Goal: Information Seeking & Learning: Learn about a topic

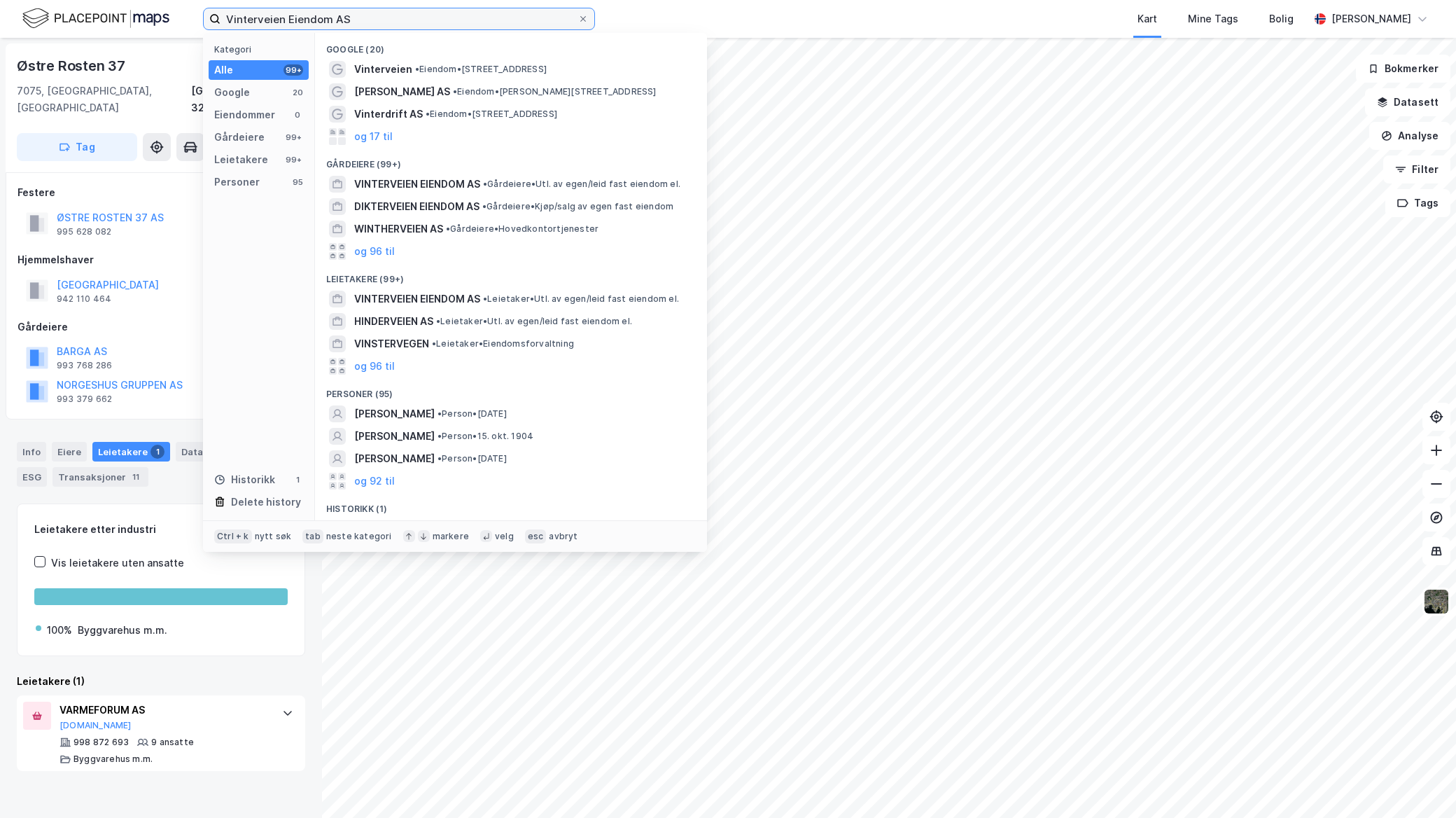
drag, startPoint x: 0, startPoint y: 0, endPoint x: 30, endPoint y: -2, distance: 30.1
click at [30, 0] on html "Vinterveien Eiendom AS Kategori Alle 99+ Google 20 Eiendommer 0 Gårdeiere 99+ L…" at bounding box center [728, 409] width 1456 height 818
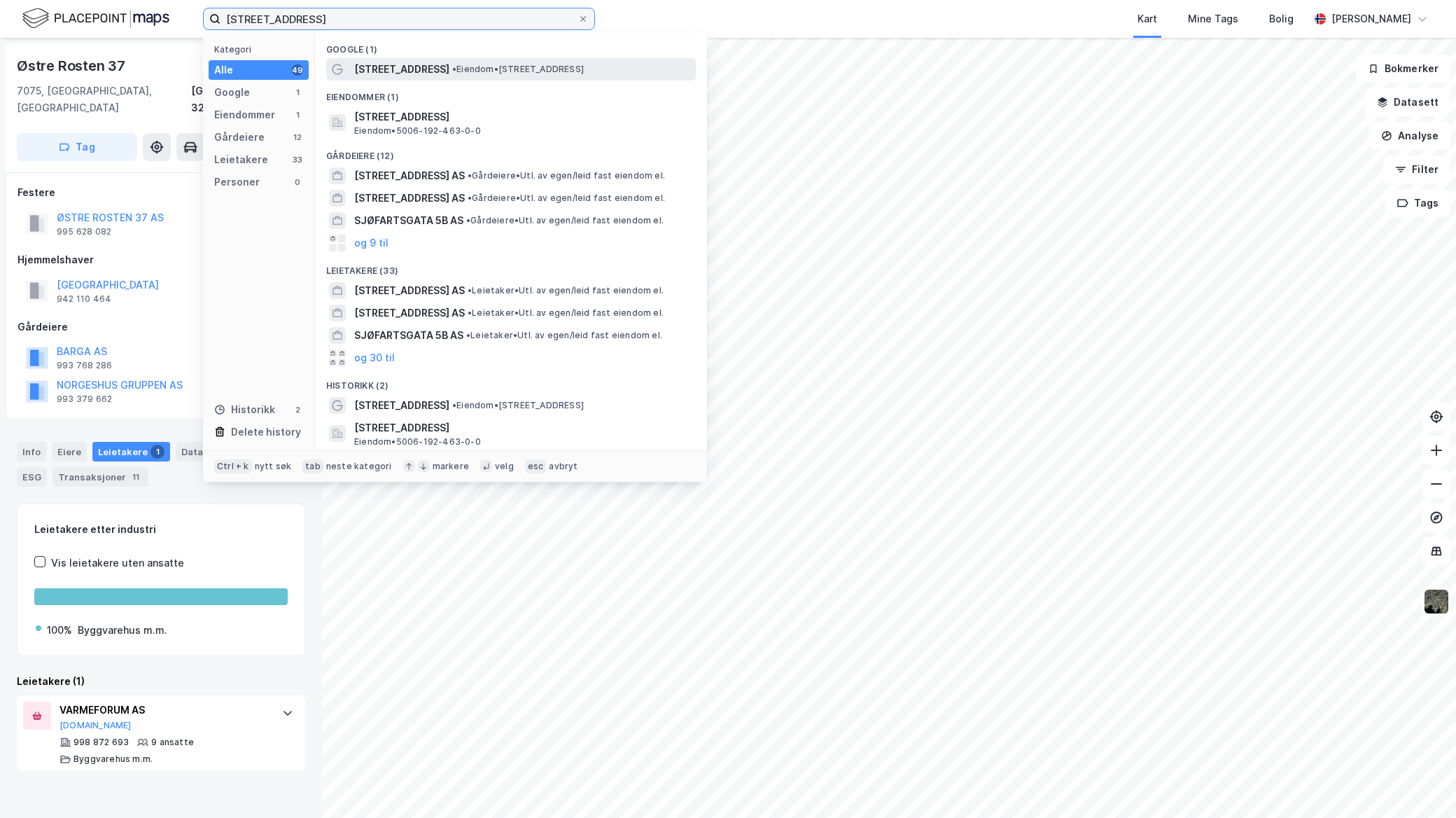
type input "[STREET_ADDRESS]"
click at [467, 73] on span "• Eiendom • [STREET_ADDRESS]" at bounding box center [518, 69] width 132 height 11
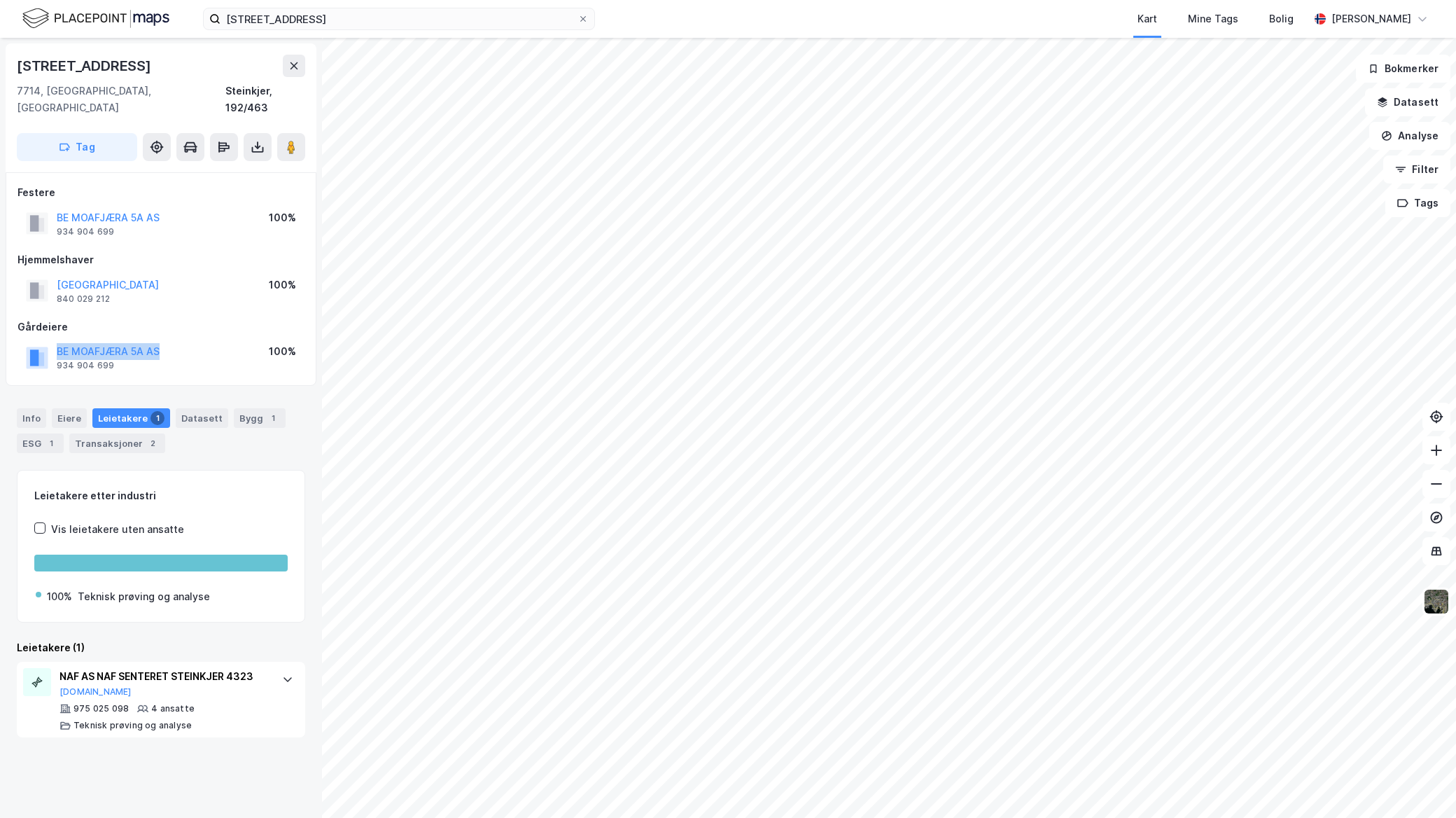
drag, startPoint x: 174, startPoint y: 335, endPoint x: 47, endPoint y: 332, distance: 127.0
click at [47, 340] on div "BE MOAFJÆRA 5A AS 934 904 699 100%" at bounding box center [161, 357] width 287 height 34
click at [30, 408] on div "Info" at bounding box center [32, 418] width 30 height 20
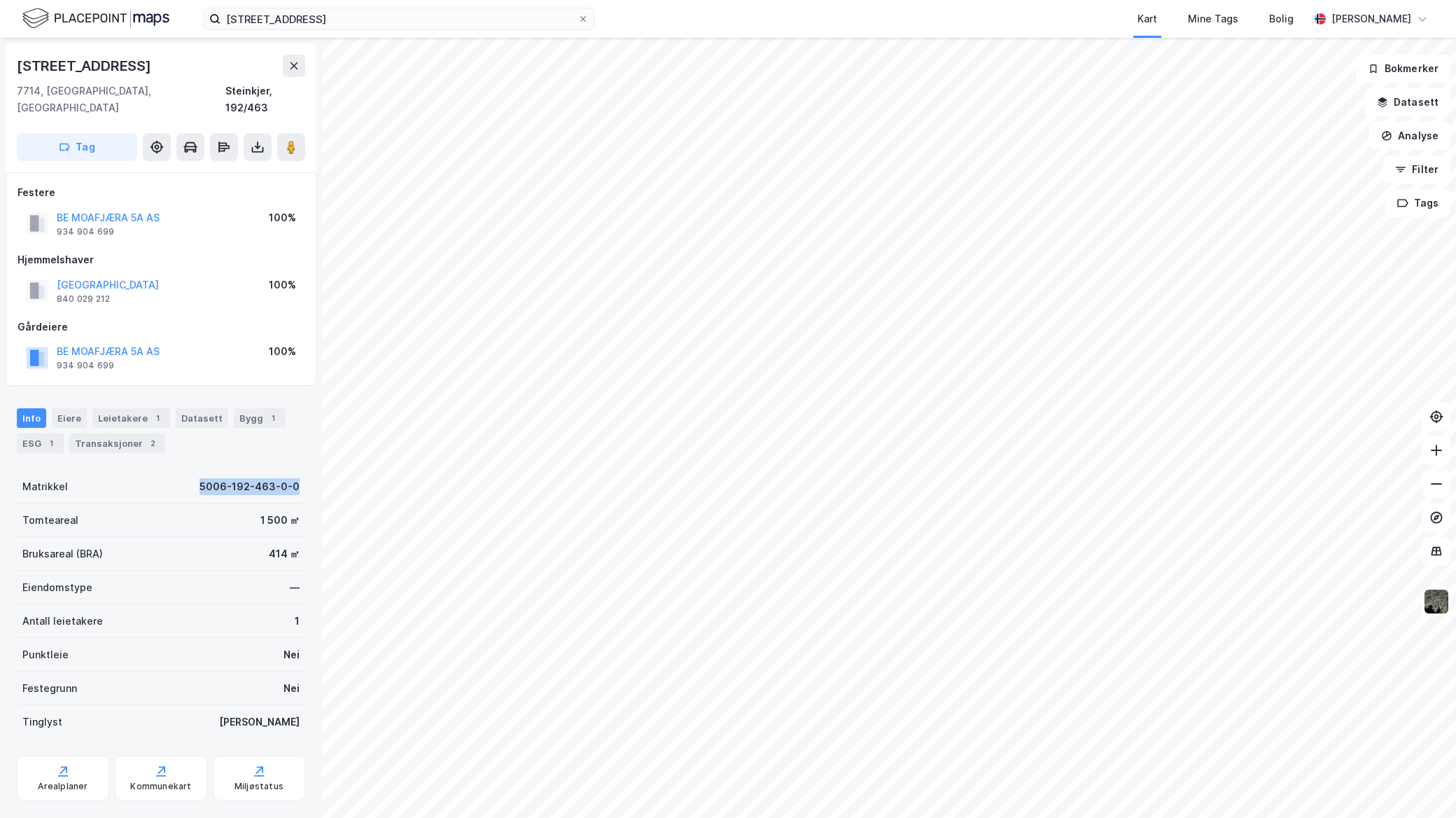
drag, startPoint x: 184, startPoint y: 472, endPoint x: 306, endPoint y: 473, distance: 122.0
click at [306, 473] on div "[STREET_ADDRESS], [GEOGRAPHIC_DATA] [GEOGRAPHIC_DATA], 192/463 Tag Festere BE M…" at bounding box center [161, 428] width 322 height 781
copy div "5006-192-463-0-0"
drag, startPoint x: 165, startPoint y: 339, endPoint x: 57, endPoint y: 331, distance: 108.3
click at [57, 340] on div "BE MOAFJÆRA 5A AS 934 904 699 100%" at bounding box center [161, 357] width 287 height 34
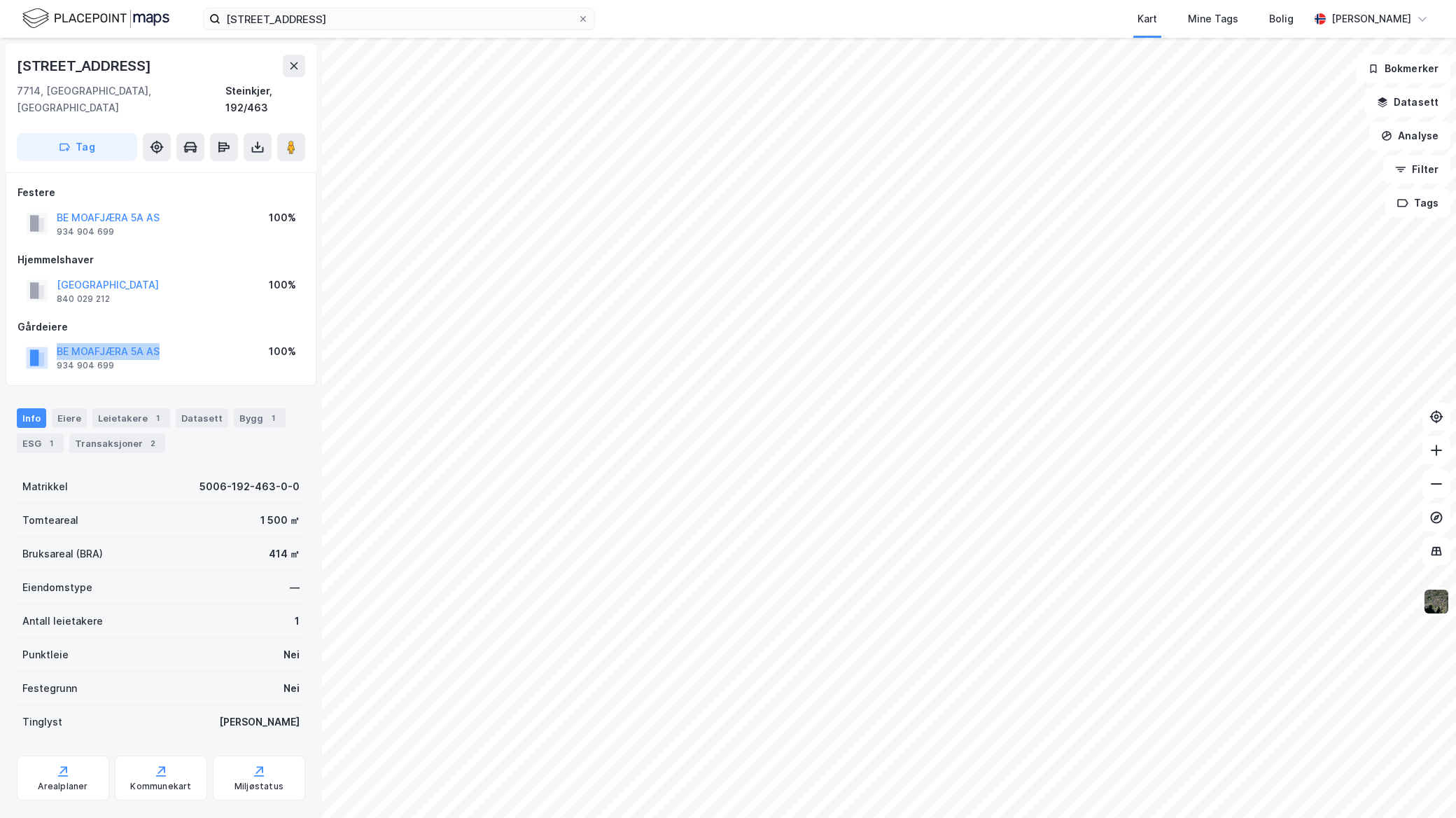
copy button "BE MOAFJÆRA 5A AS"
drag, startPoint x: 180, startPoint y: 468, endPoint x: 295, endPoint y: 483, distance: 116.0
click at [295, 483] on div "[STREET_ADDRESS], [GEOGRAPHIC_DATA] [GEOGRAPHIC_DATA], 192/463 Tag Festere BE M…" at bounding box center [161, 428] width 322 height 781
copy div "5006-192-463-0-0"
click at [234, 408] on div "Bygg 1" at bounding box center [260, 418] width 51 height 20
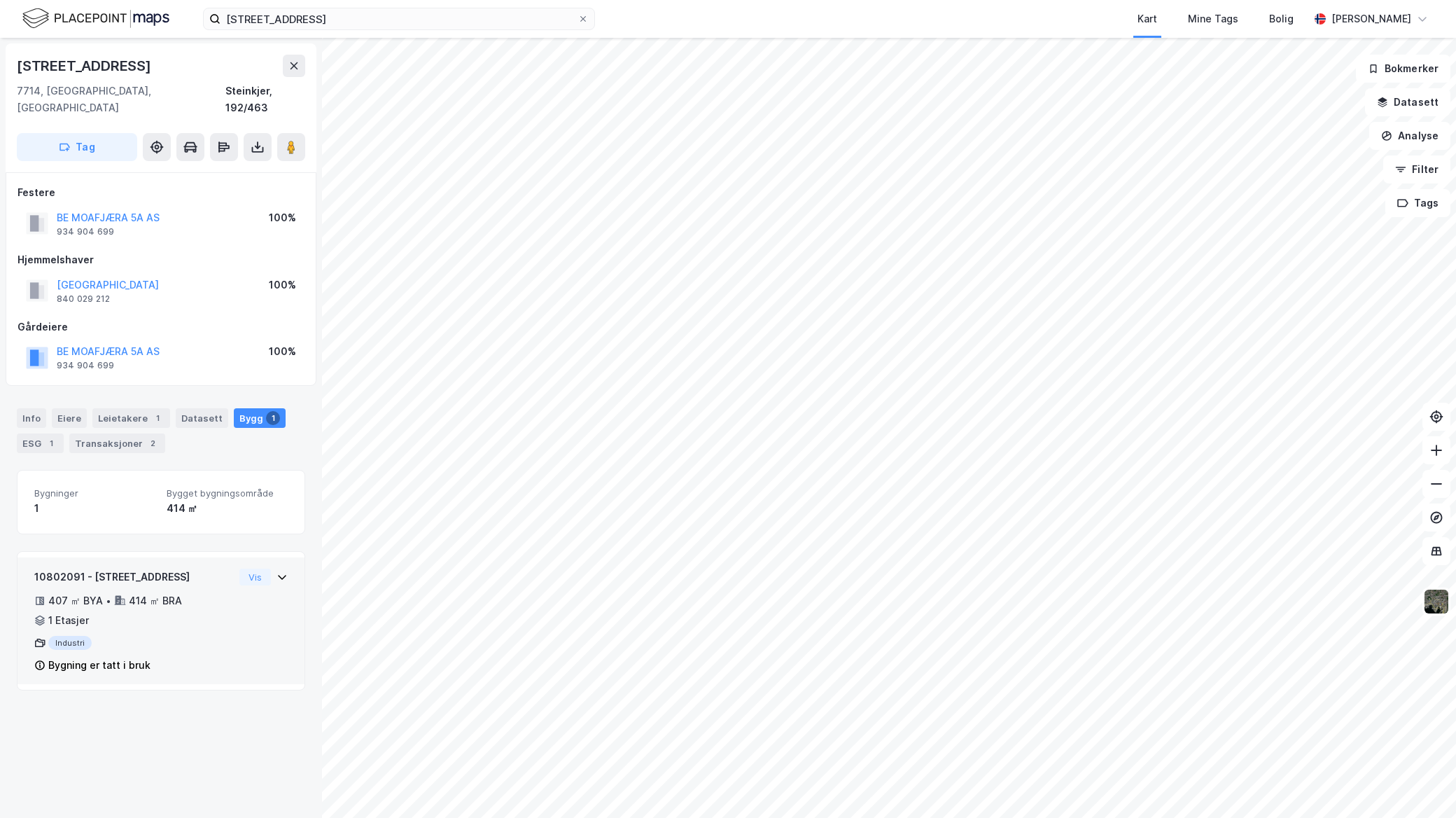
click at [179, 610] on div "407 ㎡ BYA • 414 ㎡ BRA • 1 Etasjer" at bounding box center [134, 610] width 200 height 37
click at [250, 569] on button "Vis" at bounding box center [255, 578] width 31 height 17
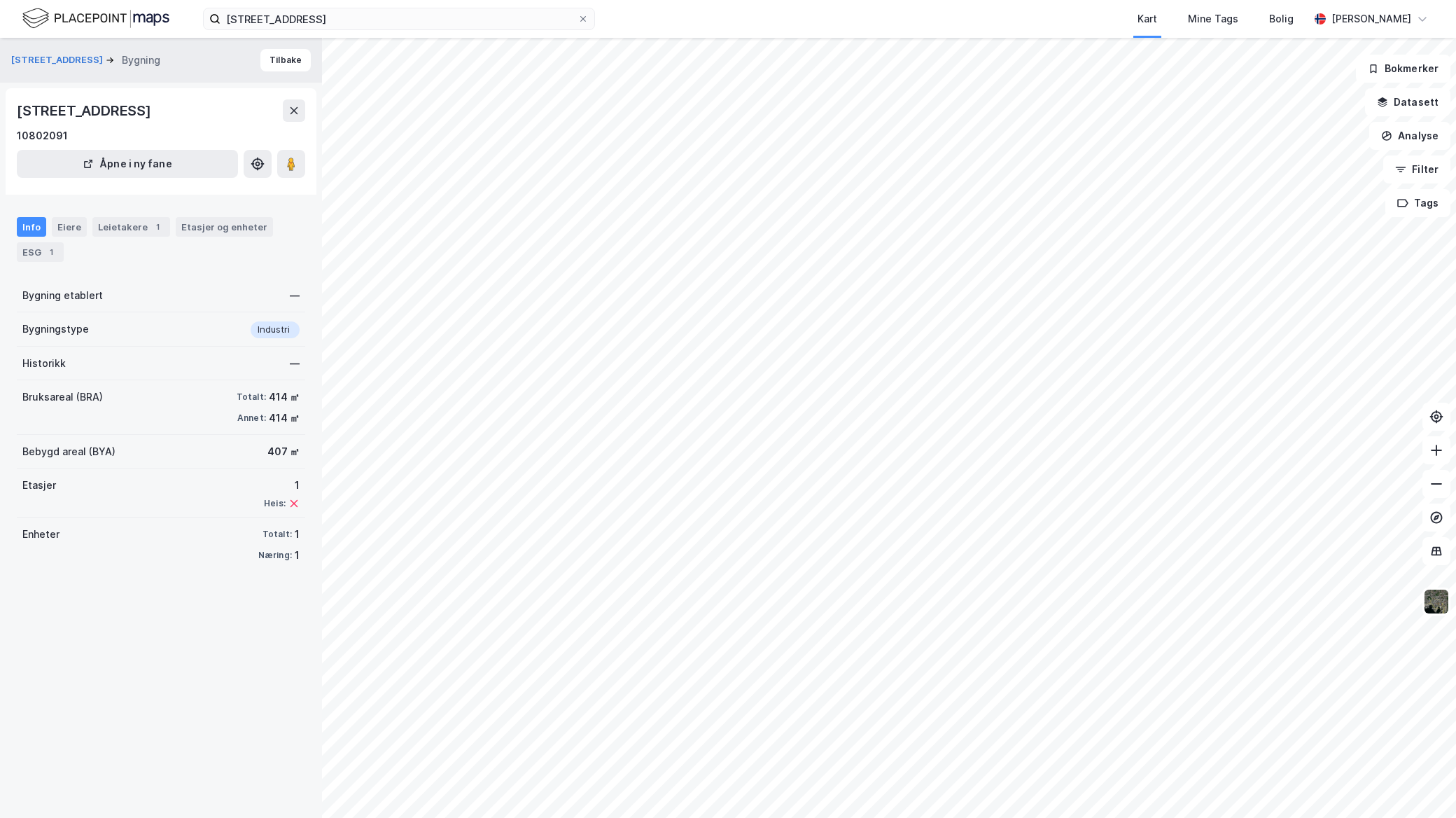
click at [50, 235] on div "Info Eiere Leietakere 1 Etasjer og enheter ESG 1" at bounding box center [162, 239] width 289 height 44
click at [48, 263] on div "Info Eiere Leietakere 1 Etasjer og enheter ESG 1" at bounding box center [161, 234] width 322 height 67
click at [44, 252] on div "1" at bounding box center [51, 252] width 14 height 14
